Goal: Find specific page/section: Find specific page/section

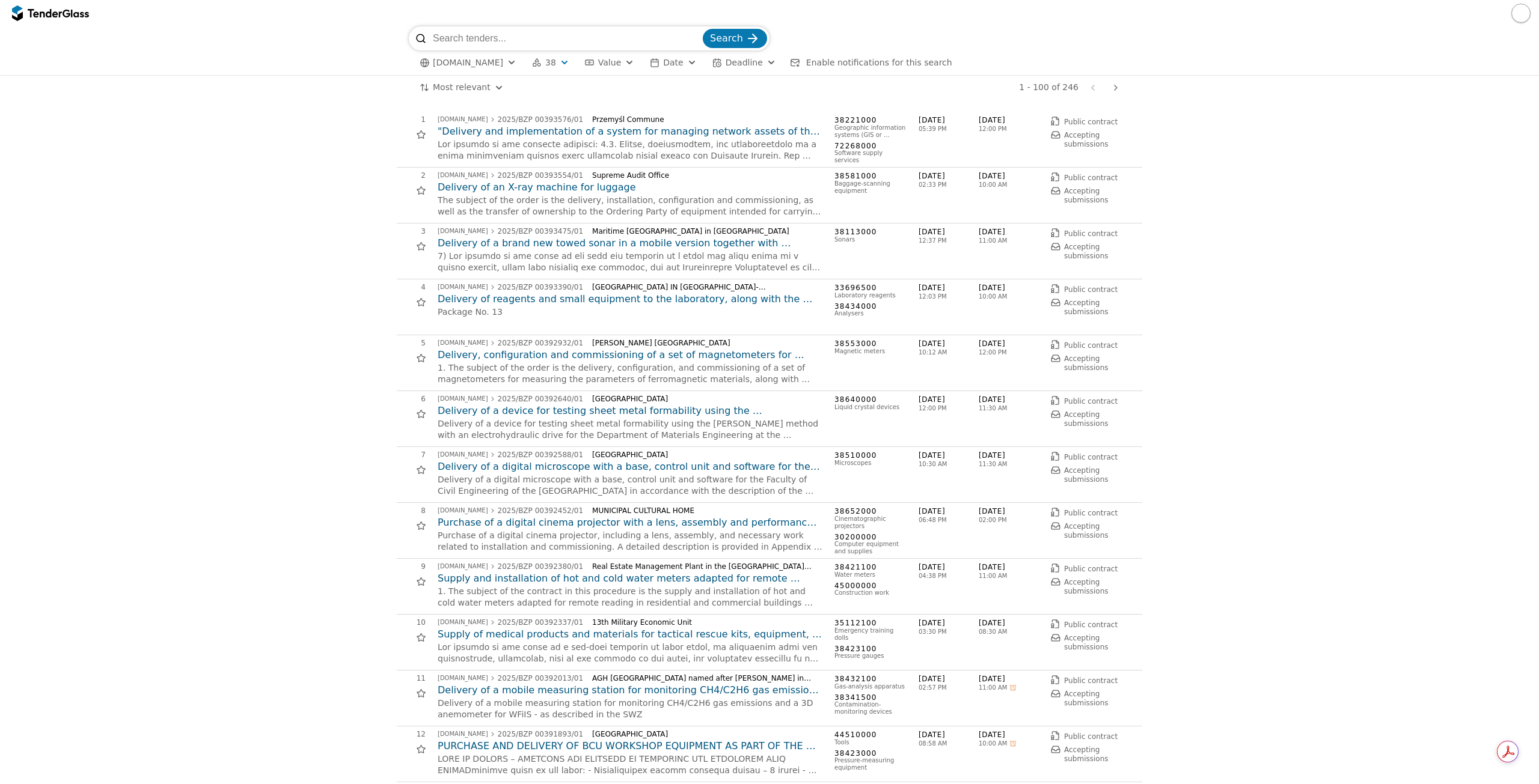
click at [736, 33] on span "Search" at bounding box center [726, 38] width 33 height 12
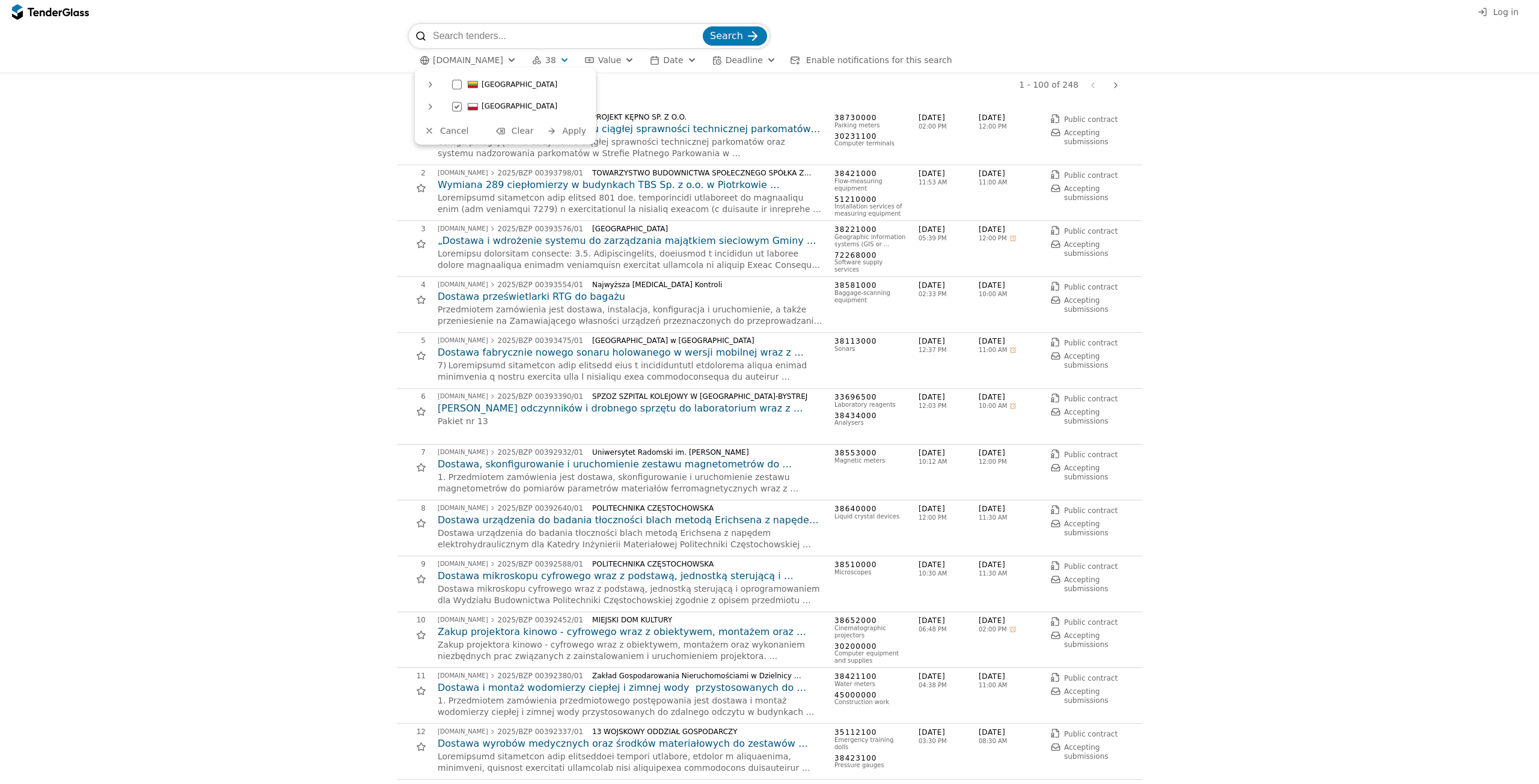
click at [483, 83] on span "Lithuania" at bounding box center [520, 85] width 76 height 8
click at [462, 105] on div "Poland" at bounding box center [518, 107] width 144 height 19
click at [566, 129] on span "Apply" at bounding box center [574, 130] width 24 height 10
